Goal: Transaction & Acquisition: Purchase product/service

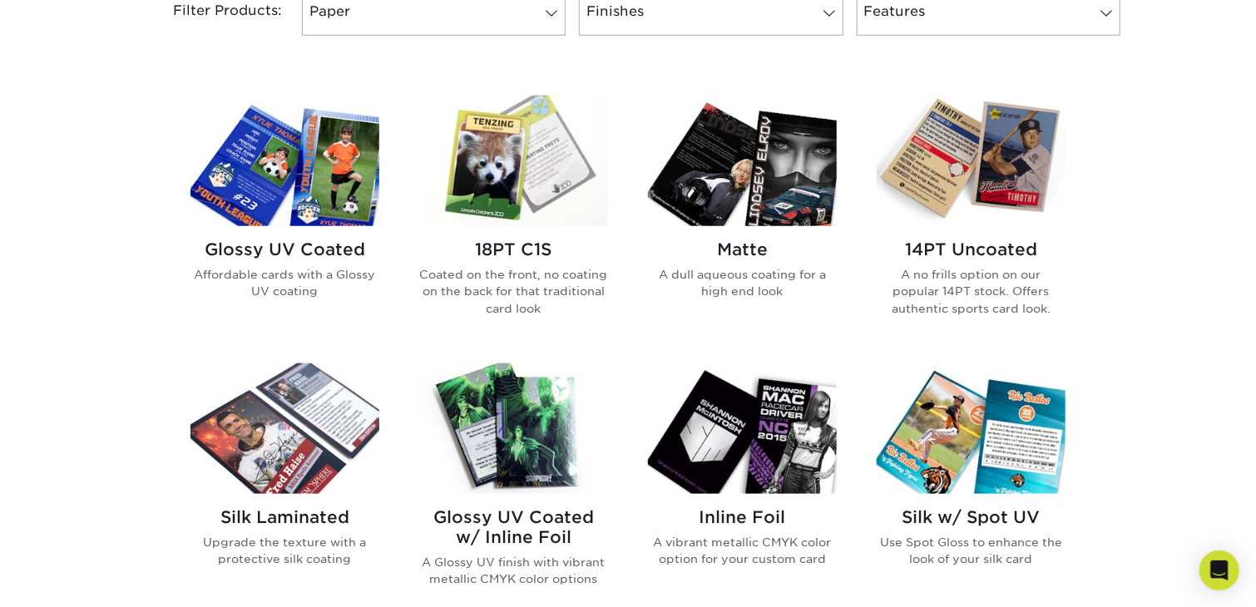
scroll to position [749, 0]
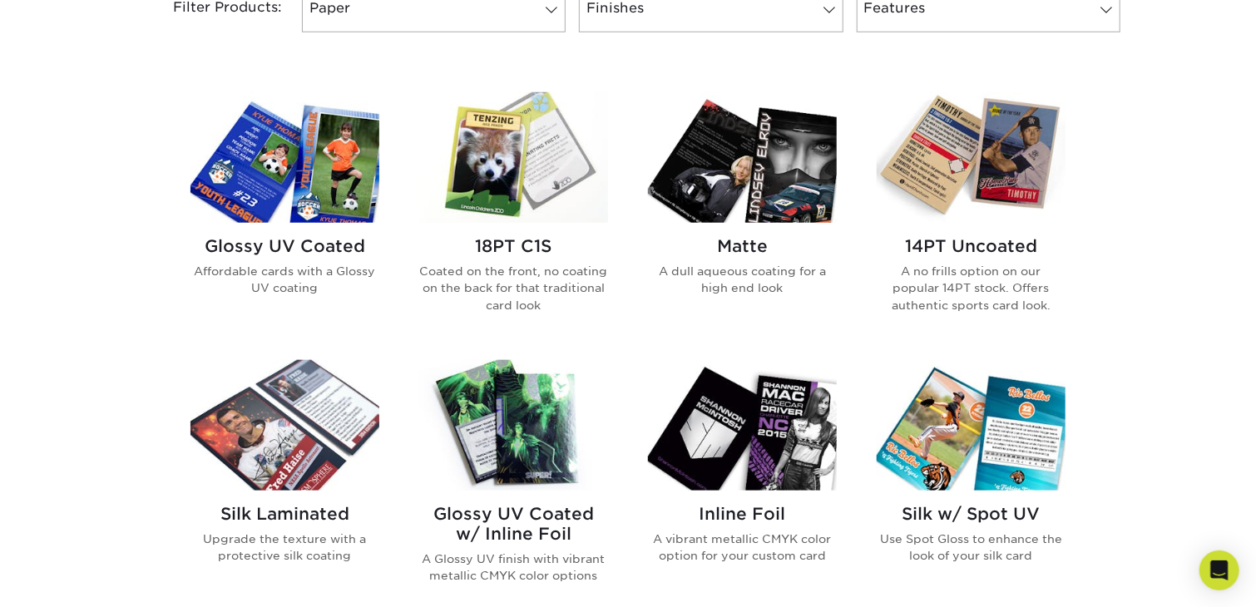
click at [945, 243] on h2 "14PT Uncoated" at bounding box center [971, 246] width 189 height 20
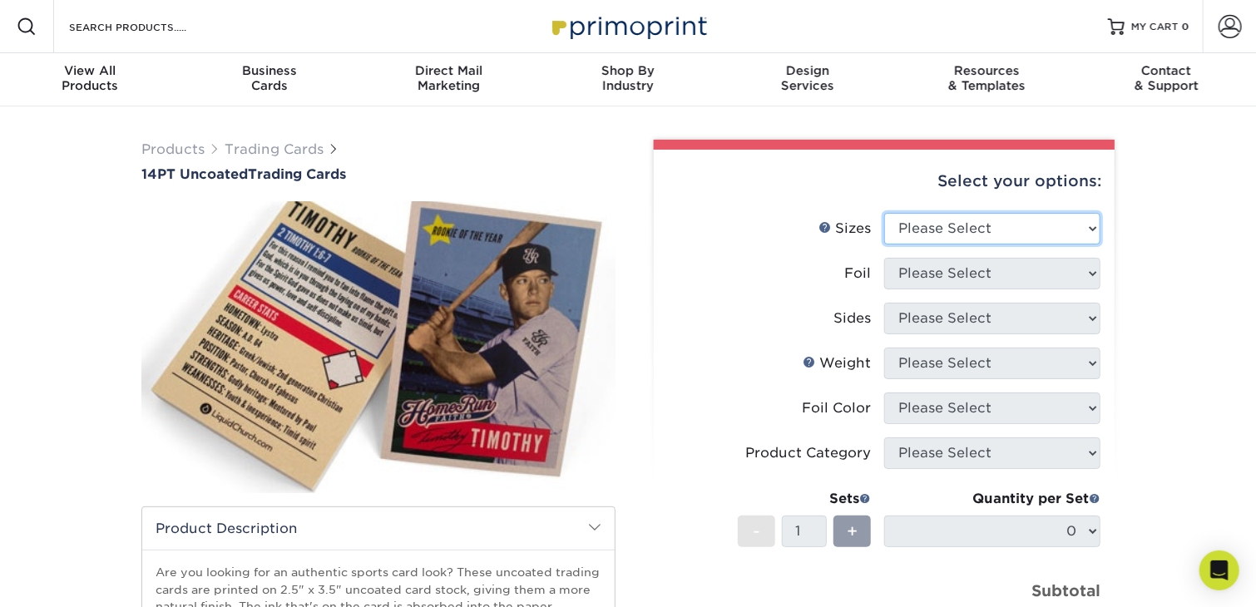
click at [955, 229] on select "Please Select 2.5" x 3.5"" at bounding box center [992, 229] width 216 height 32
select select "2.50x3.50"
click at [884, 213] on select "Please Select 2.5" x 3.5"" at bounding box center [992, 229] width 216 height 32
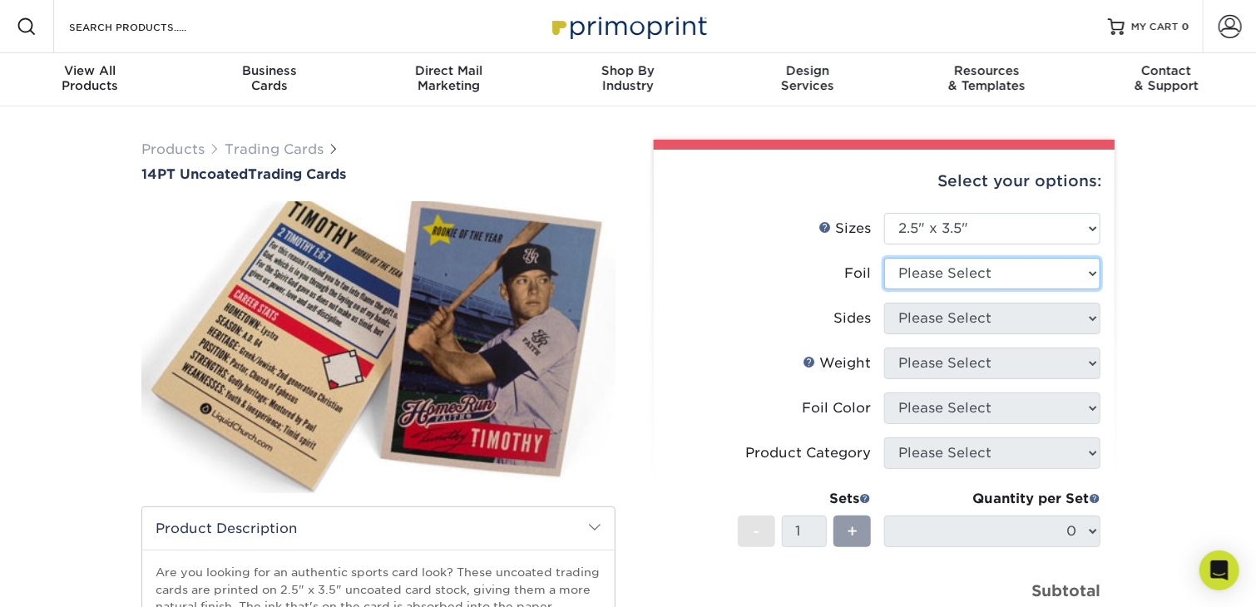
click at [1071, 272] on select "Please Select Yes No" at bounding box center [992, 274] width 216 height 32
select select "0"
click at [884, 258] on select "Please Select Yes No" at bounding box center [992, 274] width 216 height 32
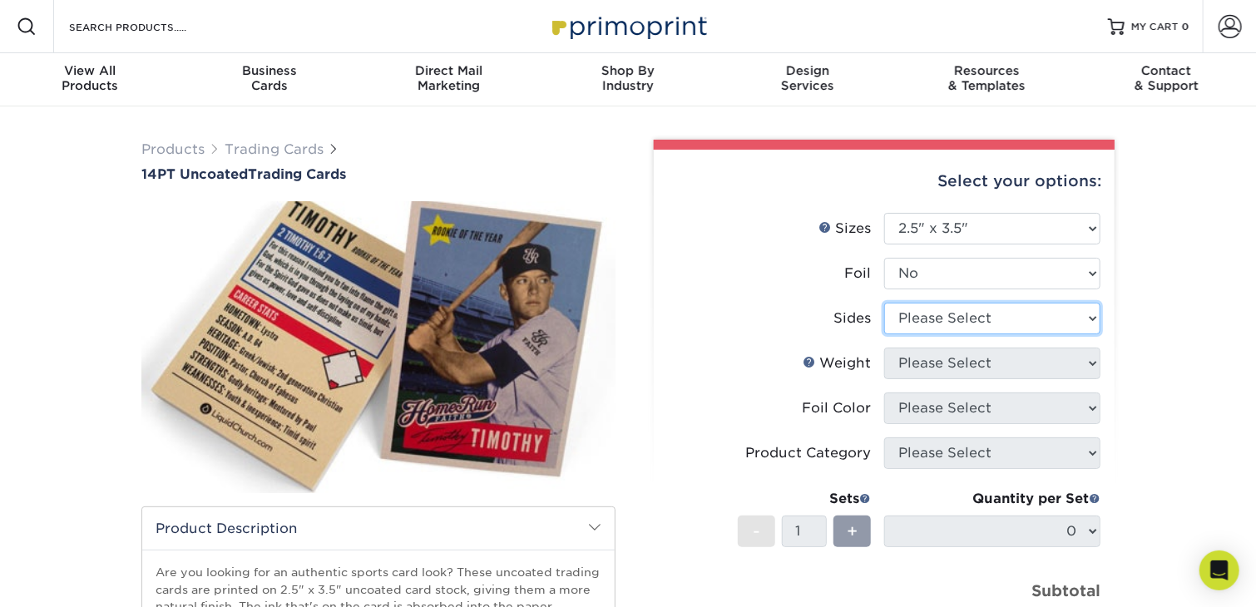
click at [1061, 317] on select "Please Select Print Both Sides Print Front Only" at bounding box center [992, 319] width 216 height 32
select select "32d3c223-f82c-492b-b915-ba065a00862f"
click at [884, 303] on select "Please Select Print Both Sides Print Front Only" at bounding box center [992, 319] width 216 height 32
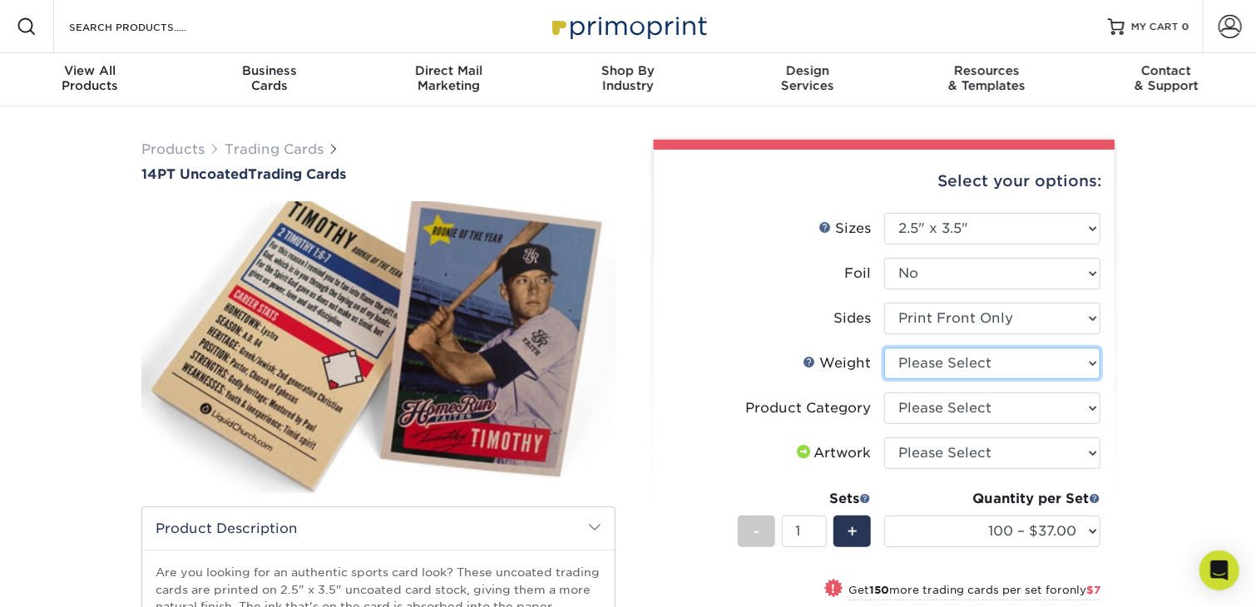
click at [1086, 360] on select "Please Select 14PT Uncoated" at bounding box center [992, 364] width 216 height 32
select select "14PT Uncoated"
click at [884, 348] on select "Please Select 14PT Uncoated" at bounding box center [992, 364] width 216 height 32
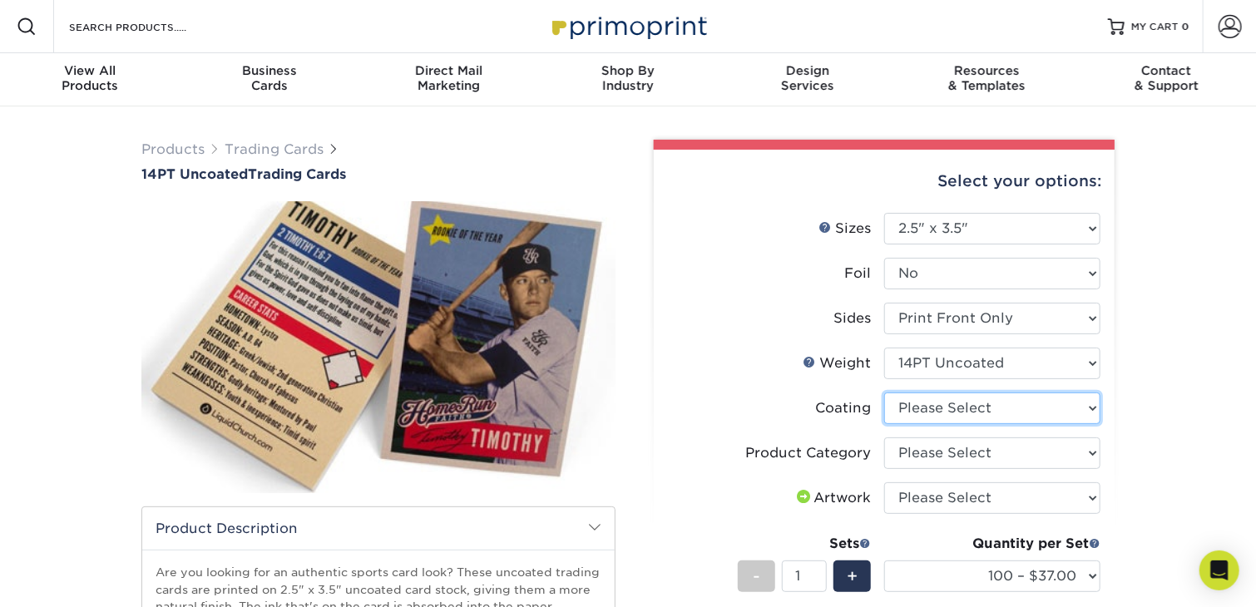
click at [1087, 409] on select at bounding box center [992, 409] width 216 height 32
select select "3e7618de-abca-4bda-9f97-8b9129e913d8"
click at [884, 393] on select at bounding box center [992, 409] width 216 height 32
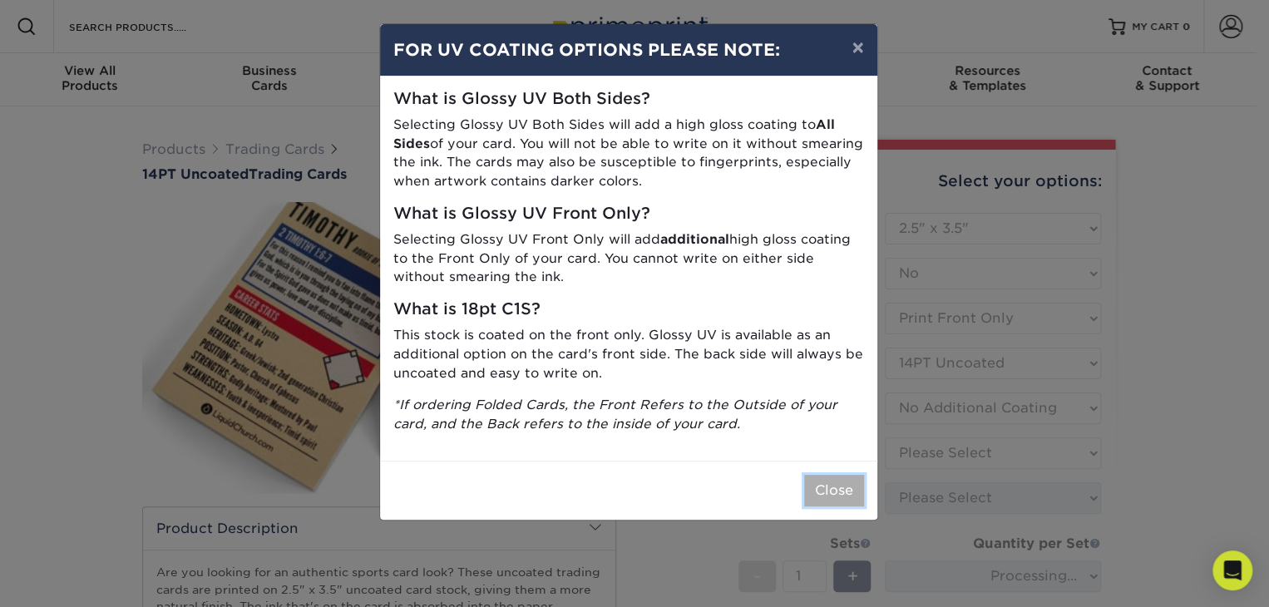
click at [845, 483] on button "Close" at bounding box center [834, 491] width 60 height 32
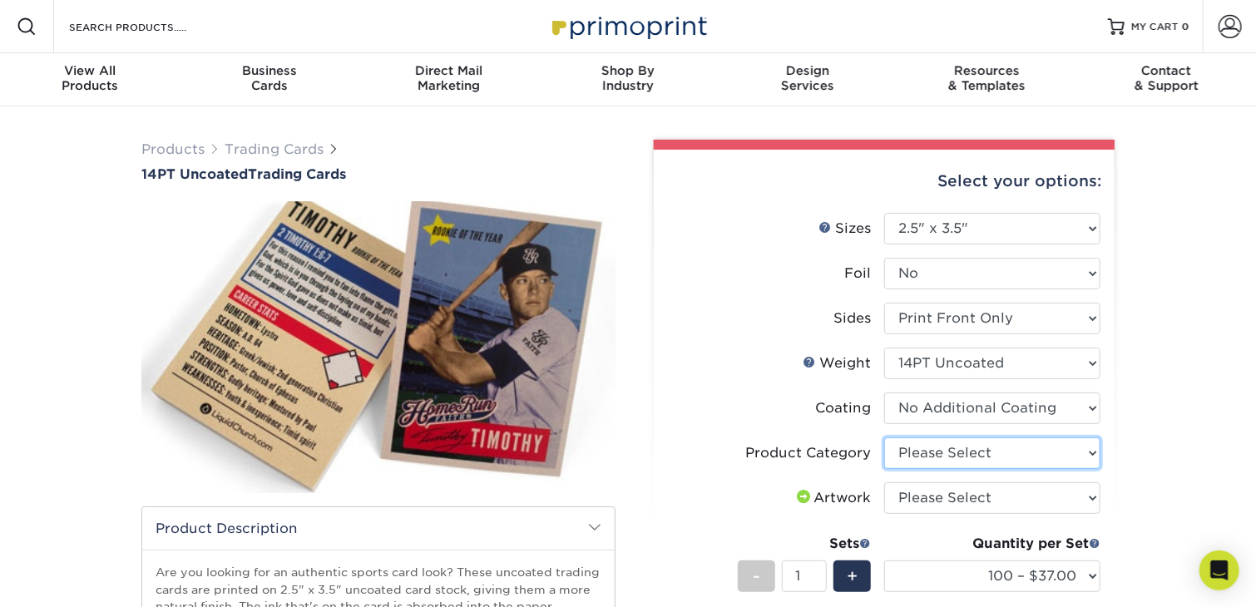
click at [1068, 455] on select "Please Select Trading Cards" at bounding box center [992, 454] width 216 height 32
select select "c2f9bce9-36c2-409d-b101-c29d9d031e18"
click at [884, 438] on select "Please Select Trading Cards" at bounding box center [992, 454] width 216 height 32
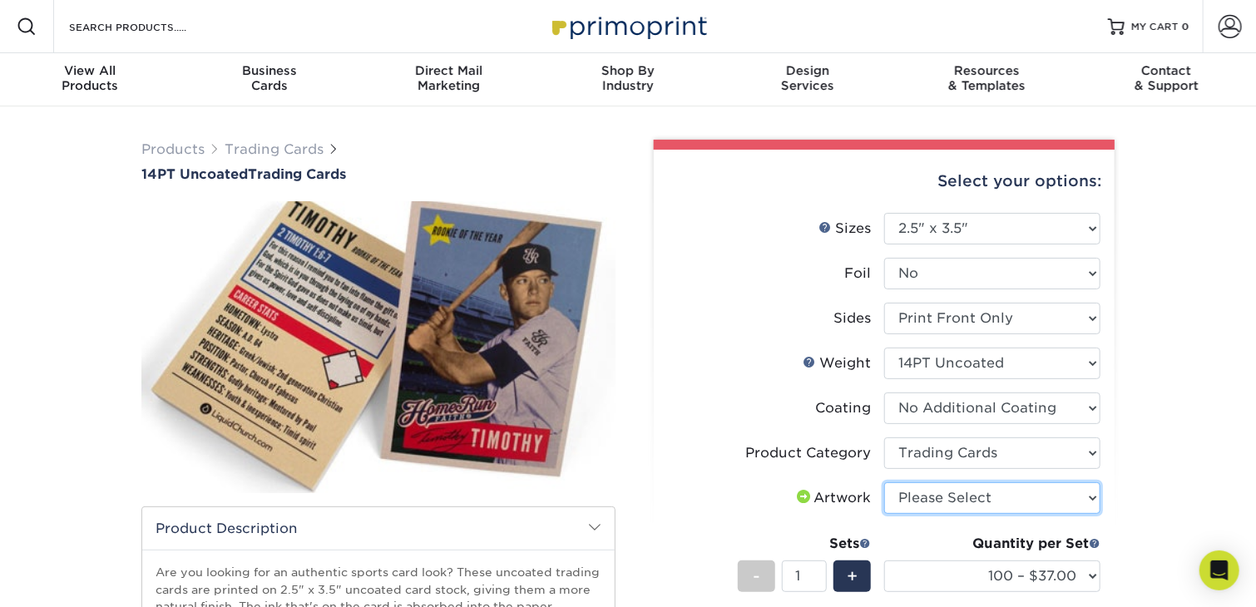
click at [1061, 495] on select "Please Select I will upload files I need a design - $100" at bounding box center [992, 498] width 216 height 32
select select "upload"
click at [884, 482] on select "Please Select I will upload files I need a design - $100" at bounding box center [992, 498] width 216 height 32
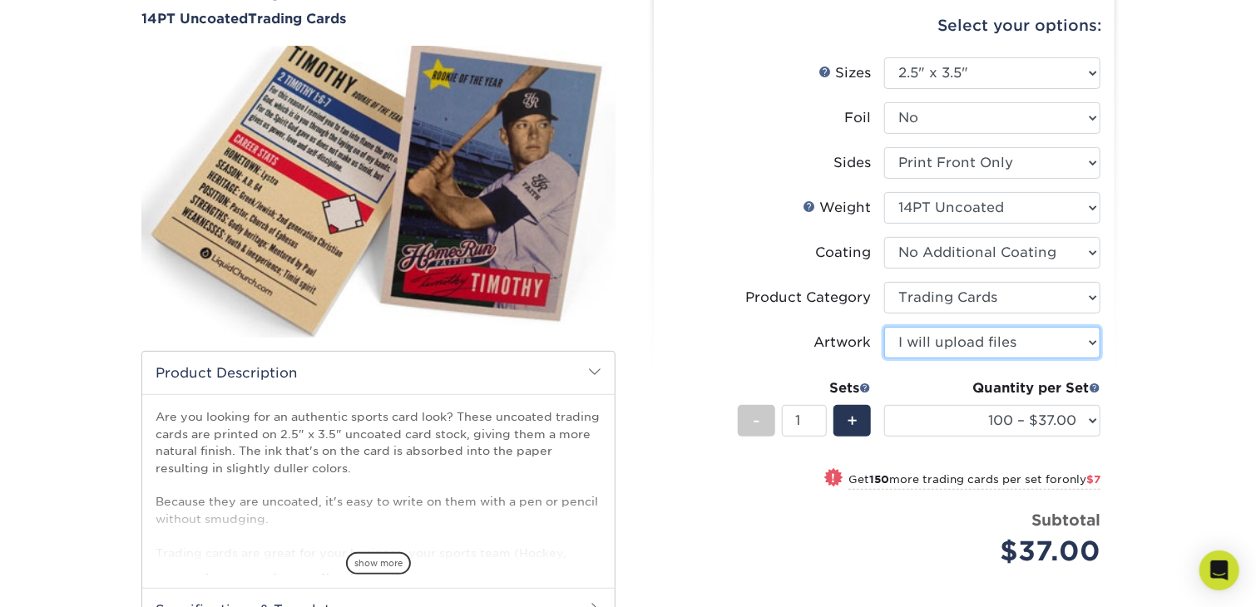
scroll to position [166, 0]
